Goal: Communication & Community: Answer question/provide support

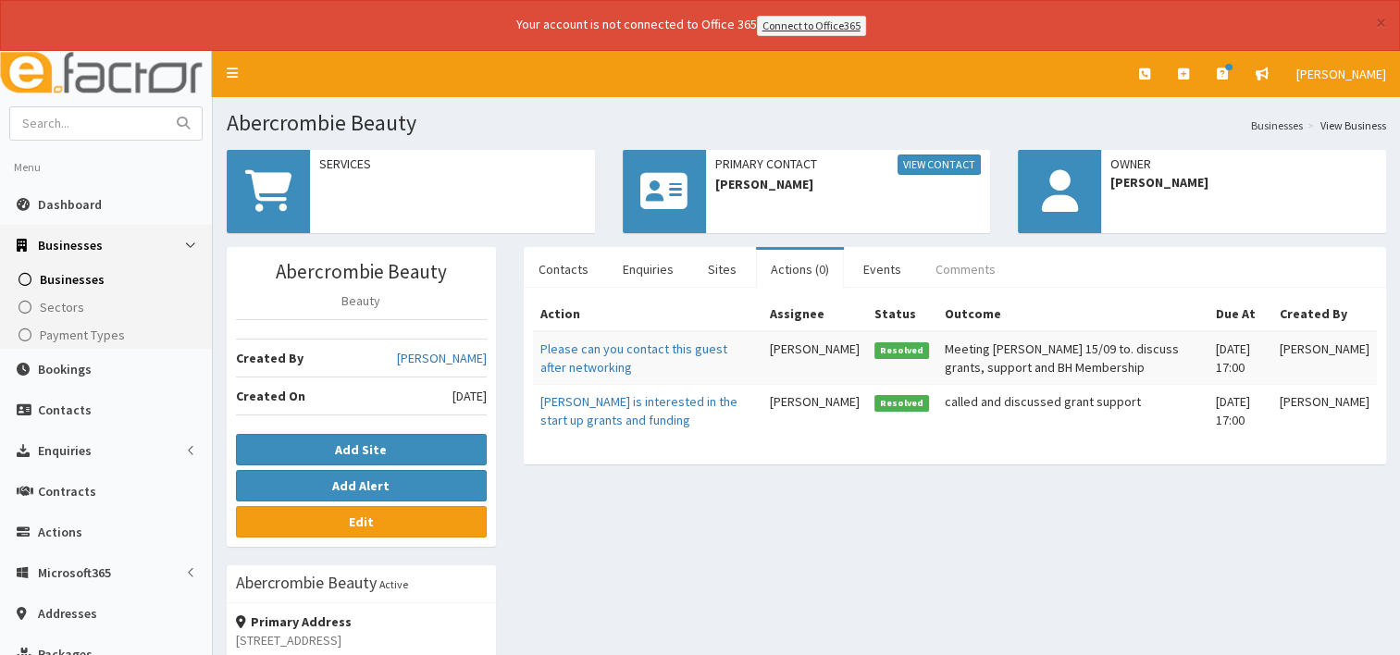
click at [950, 264] on link "Comments" at bounding box center [966, 269] width 90 height 39
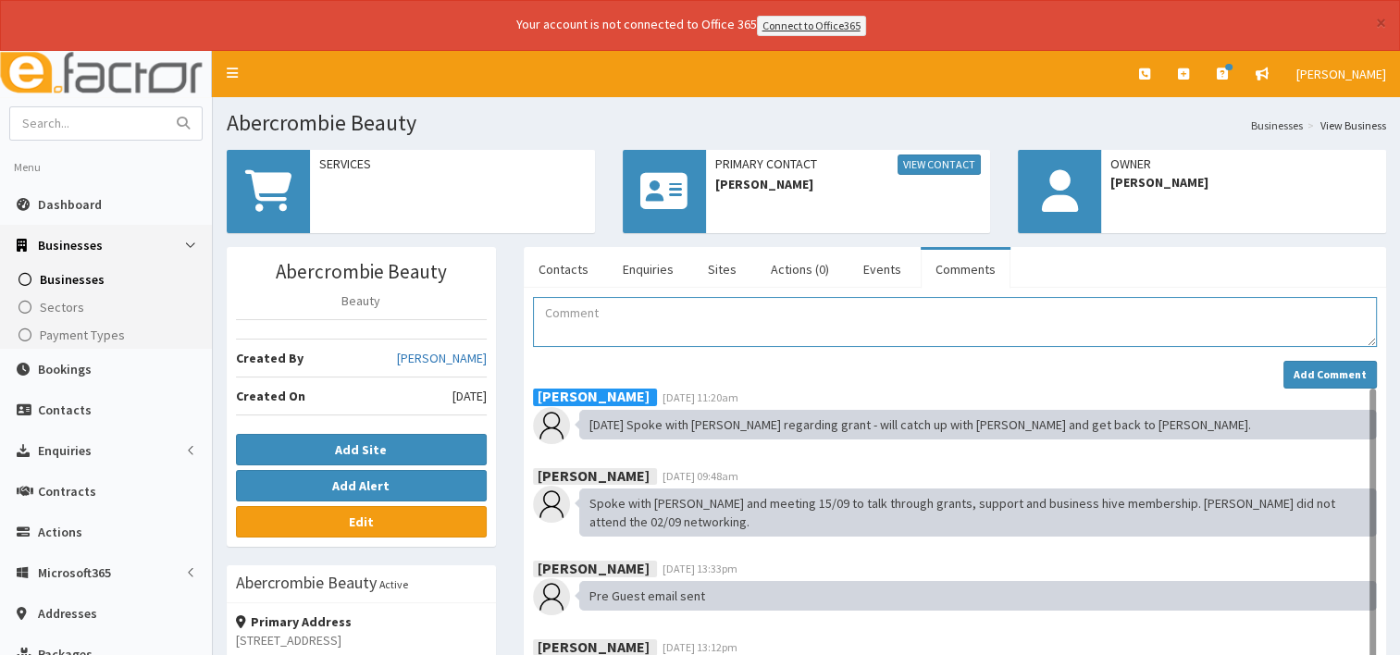
click at [606, 327] on textarea "Comment" at bounding box center [955, 322] width 844 height 50
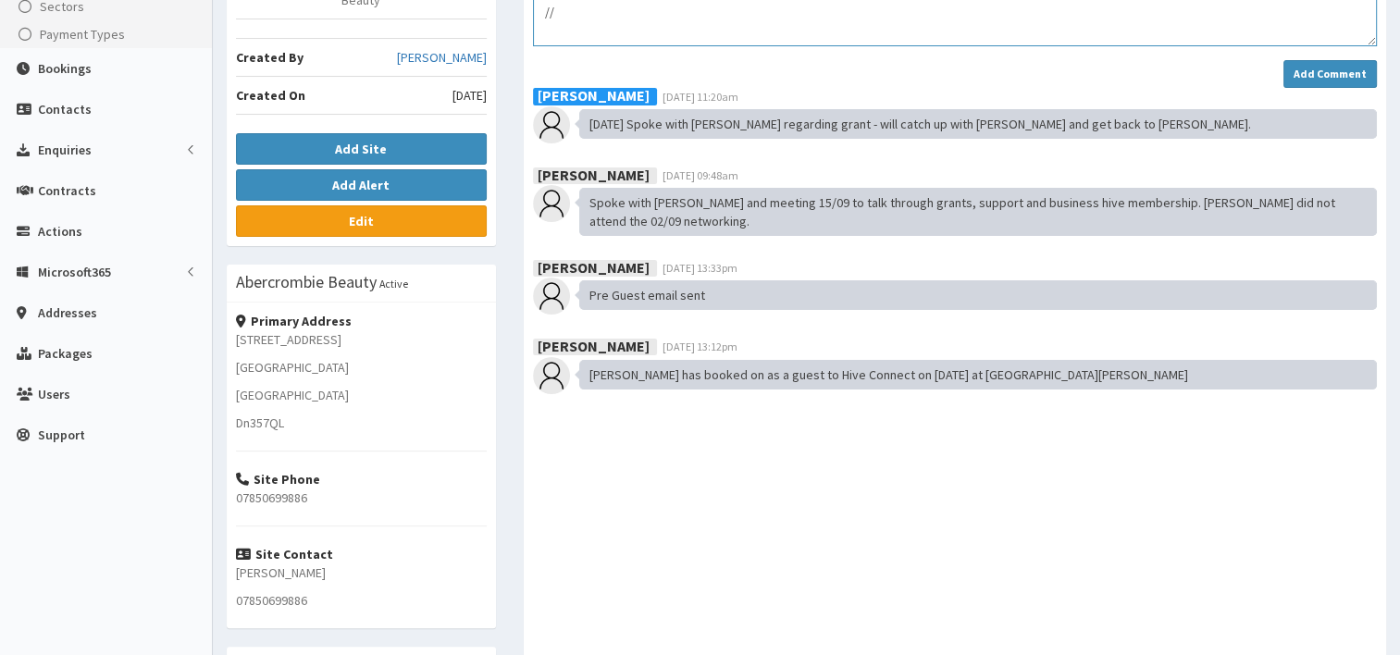
type textarea "/"
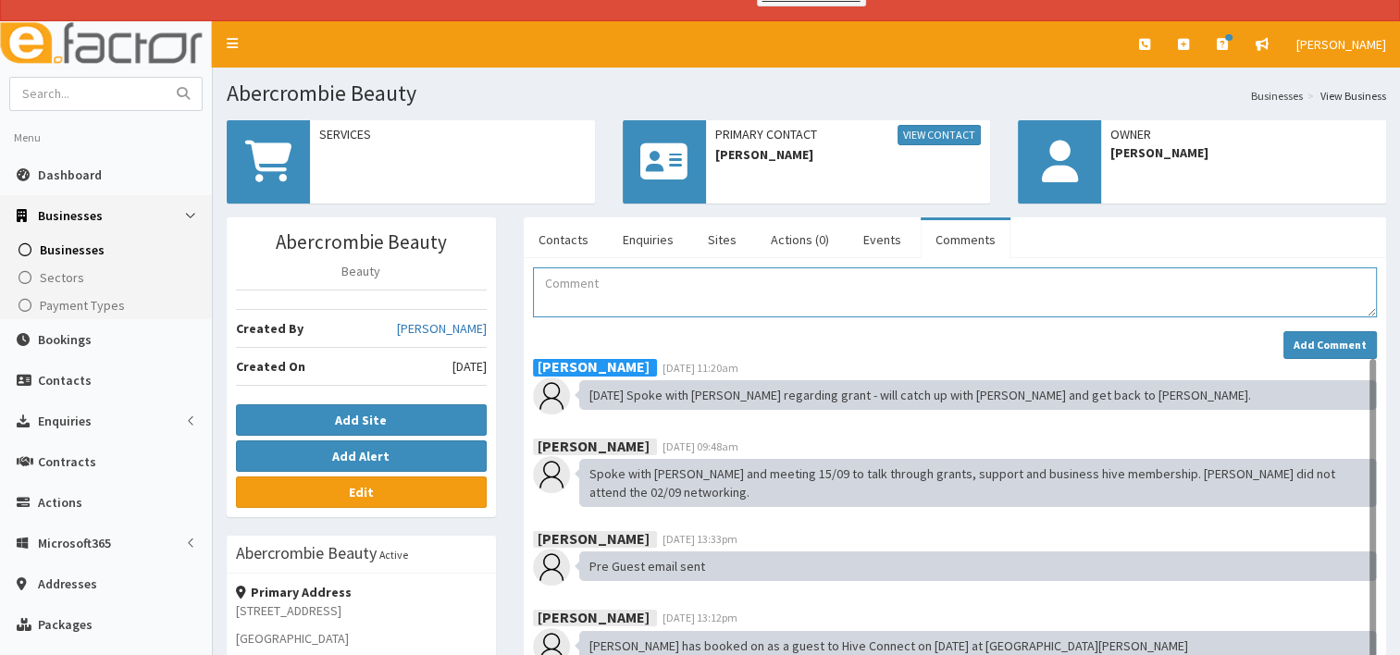
scroll to position [23, 0]
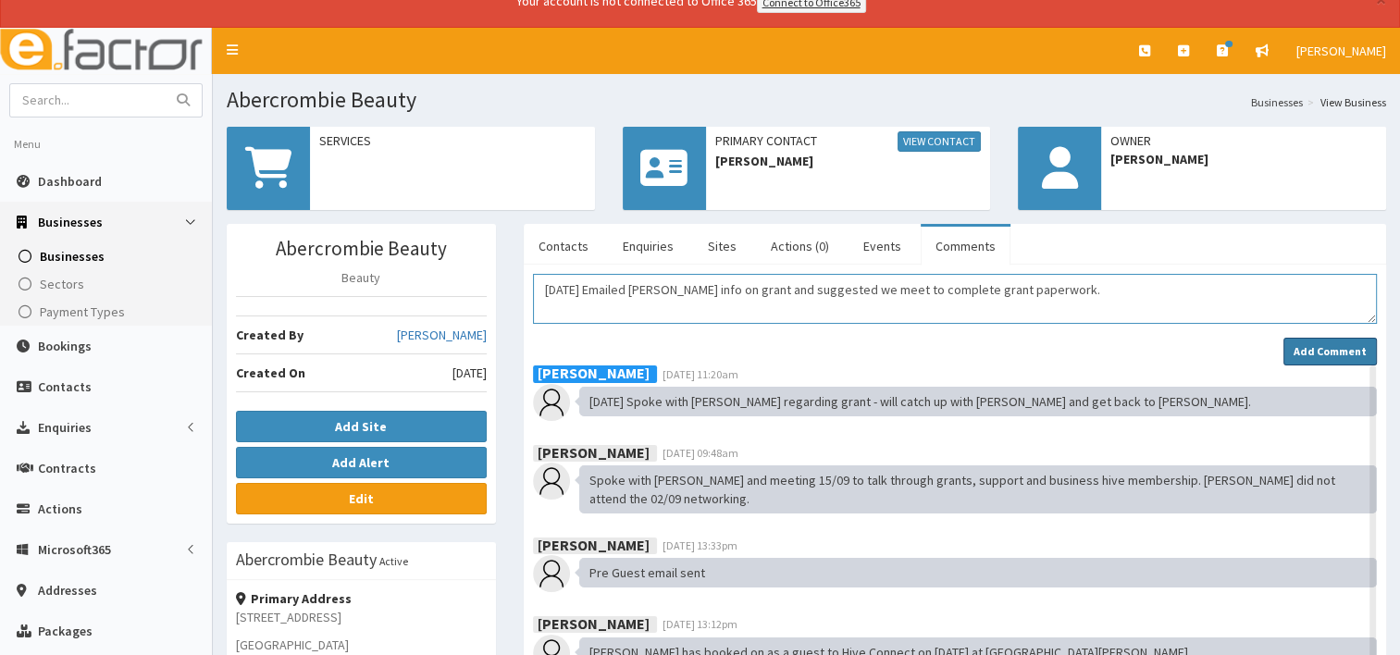
type textarea "[DATE] Emailed [PERSON_NAME] info on grant and suggested we meet to complete gr…"
click at [1324, 346] on strong "Add Comment" at bounding box center [1329, 351] width 73 height 14
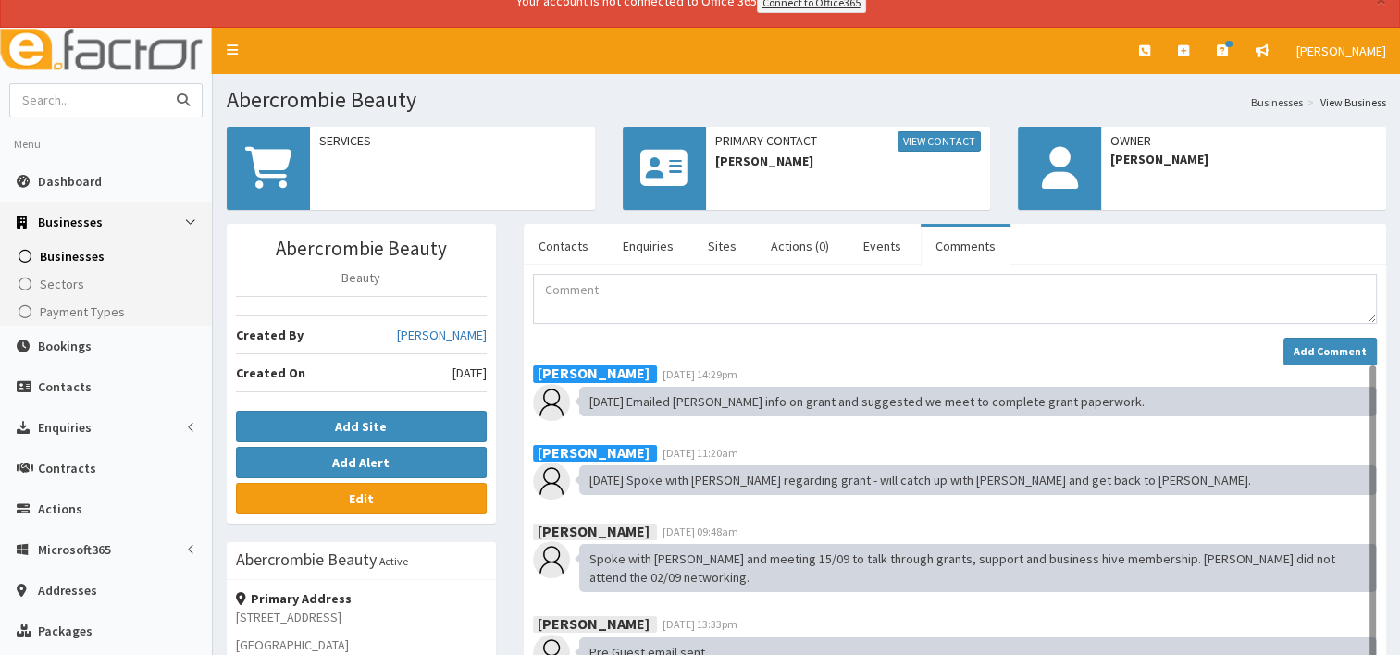
click at [54, 100] on input "text" at bounding box center [87, 100] width 155 height 32
type input "alpha x"
click at [165, 84] on button "submit" at bounding box center [183, 100] width 37 height 32
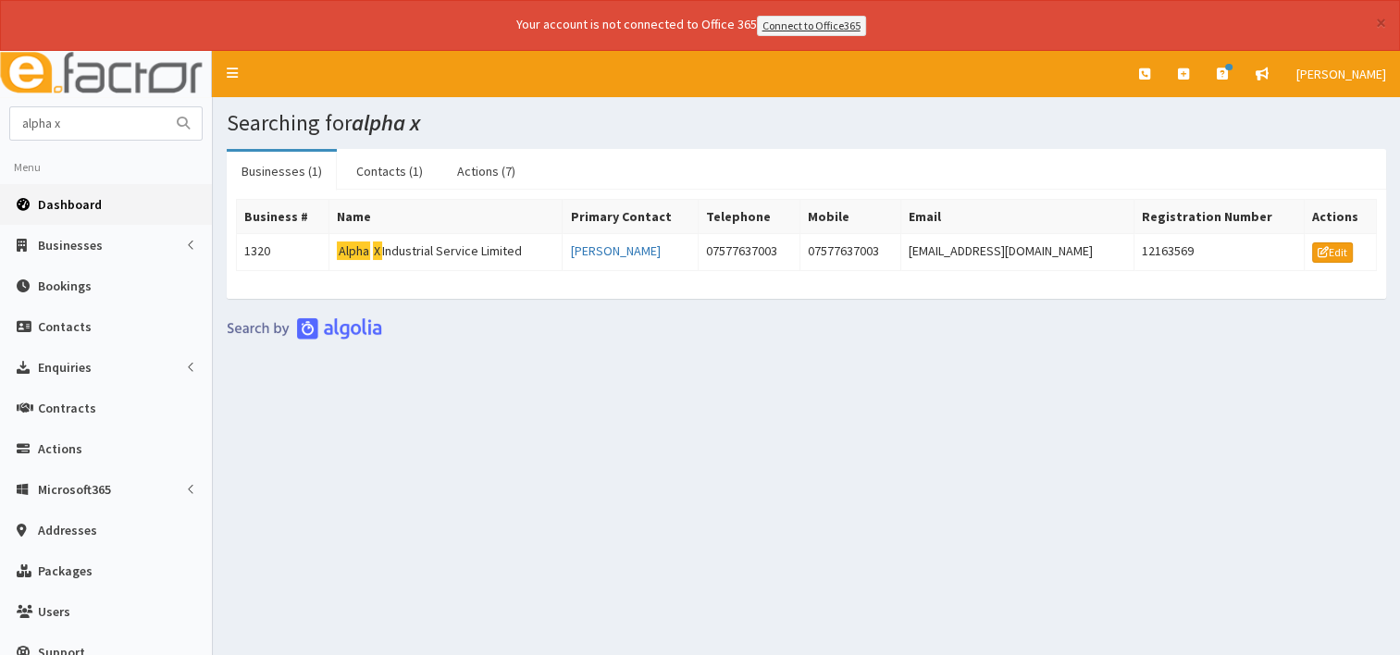
click at [68, 200] on span "Dashboard" at bounding box center [70, 204] width 64 height 17
